Goal: Check status: Check status

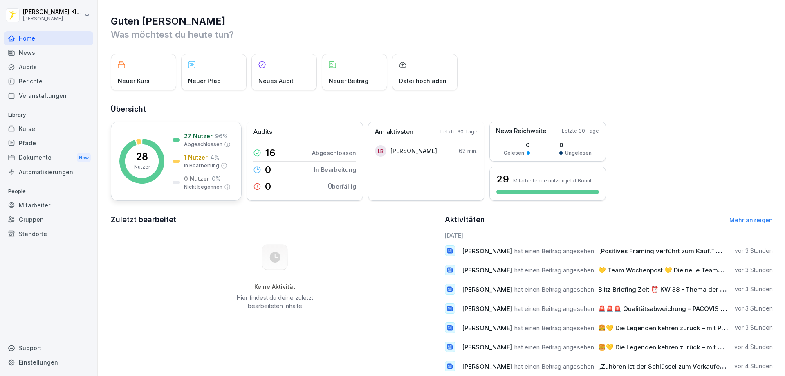
click at [193, 159] on p "1 Nutzer" at bounding box center [196, 157] width 24 height 9
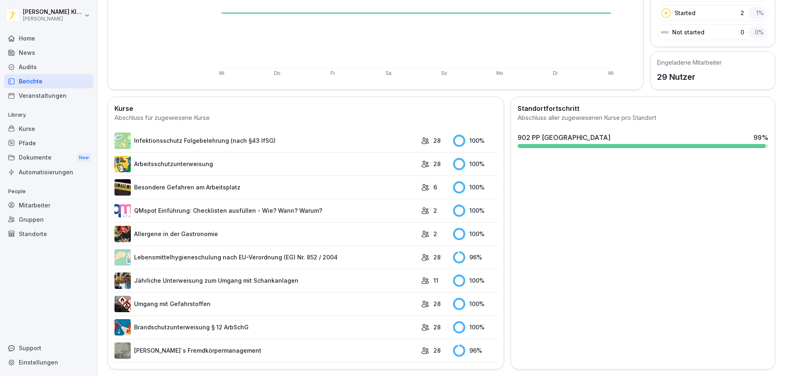
scroll to position [148, 0]
click at [283, 250] on link "Lebensmittelhygieneschulung nach EU-Verordnung (EG) Nr. 852 / 2004" at bounding box center [266, 257] width 303 height 16
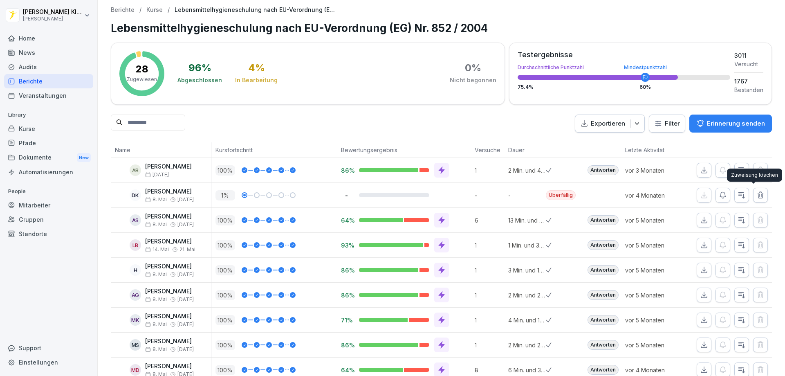
click at [757, 195] on icon "button" at bounding box center [761, 195] width 8 height 8
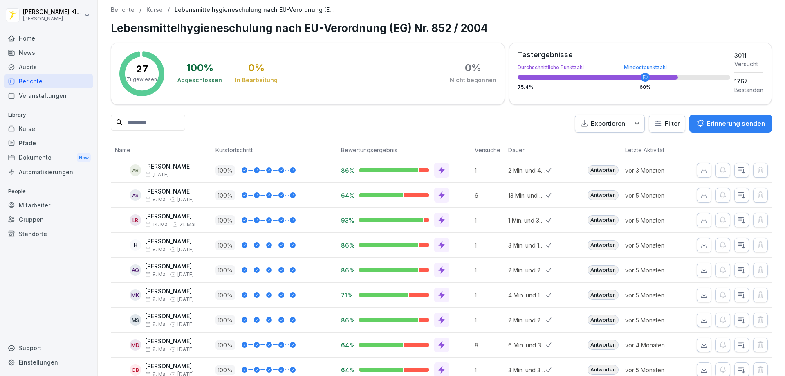
click at [40, 82] on div "Berichte" at bounding box center [48, 81] width 89 height 14
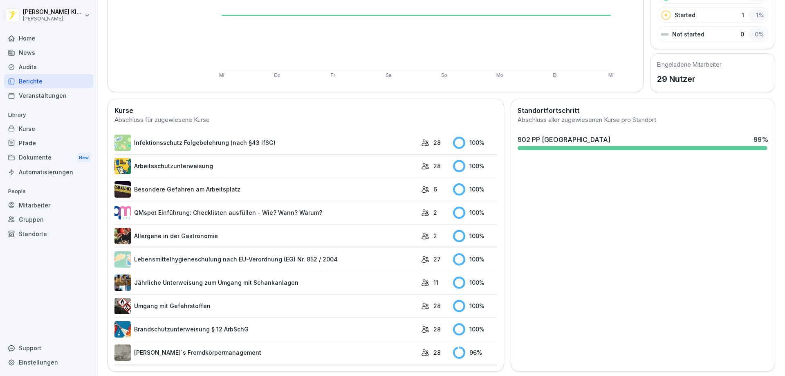
scroll to position [148, 0]
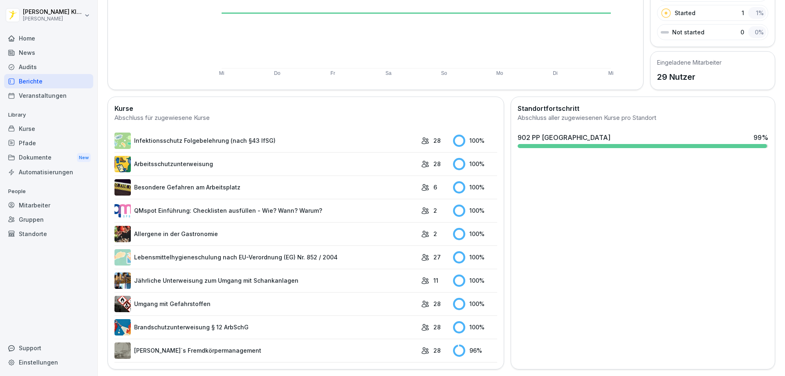
click at [207, 344] on link "[PERSON_NAME]`s Fremdkörpermanagement" at bounding box center [266, 350] width 303 height 16
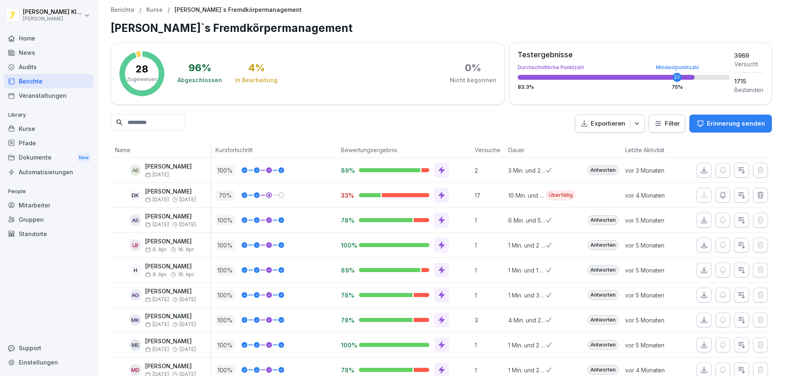
click at [758, 194] on icon "button" at bounding box center [760, 195] width 5 height 6
click at [34, 83] on div "Berichte" at bounding box center [48, 81] width 89 height 14
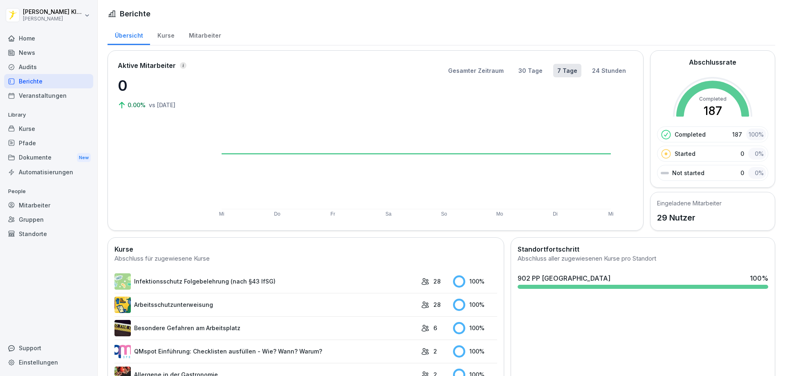
click at [31, 83] on div "Berichte" at bounding box center [48, 81] width 89 height 14
